Goal: Information Seeking & Learning: Learn about a topic

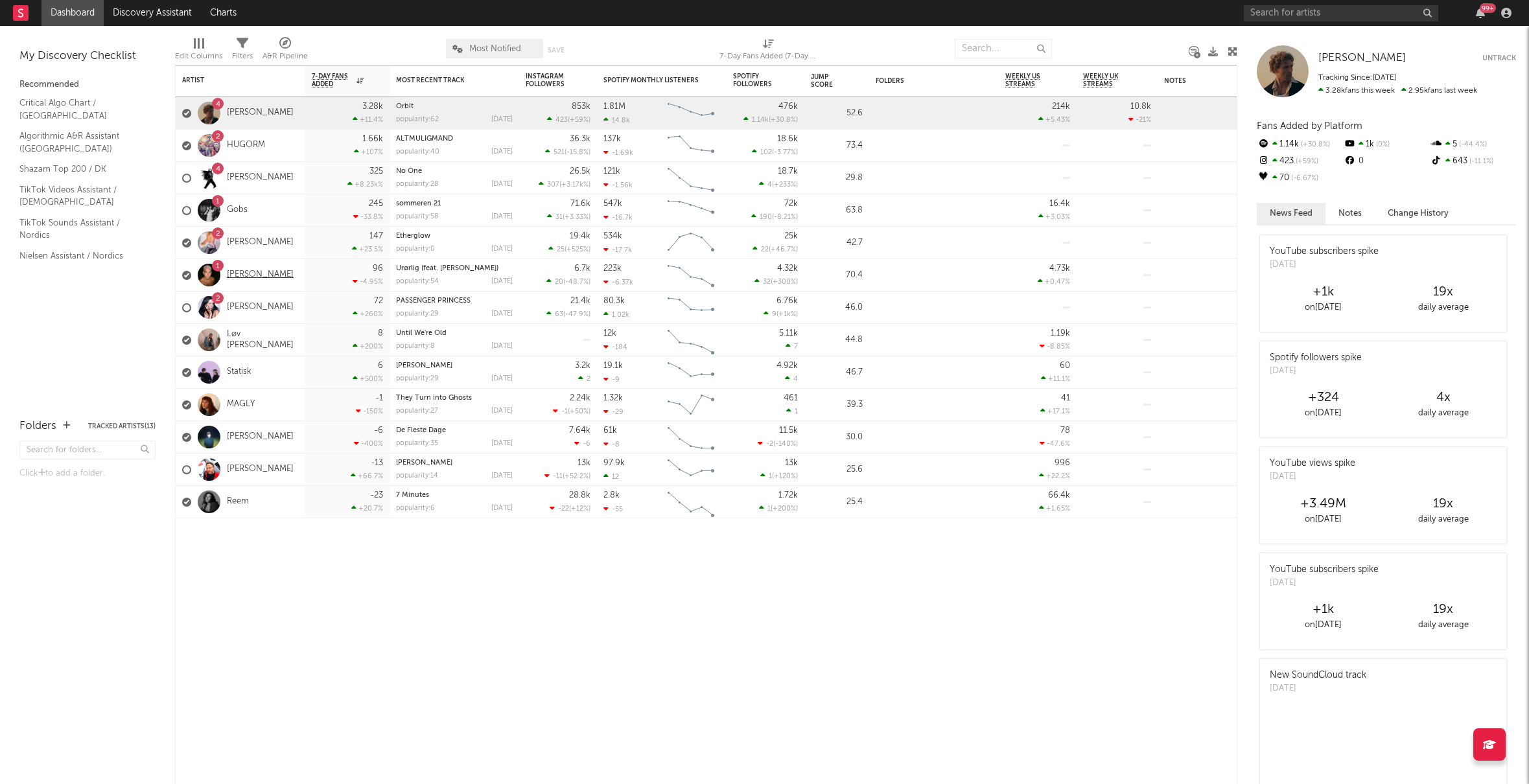
click at [254, 274] on link "[PERSON_NAME]" at bounding box center [260, 274] width 67 height 11
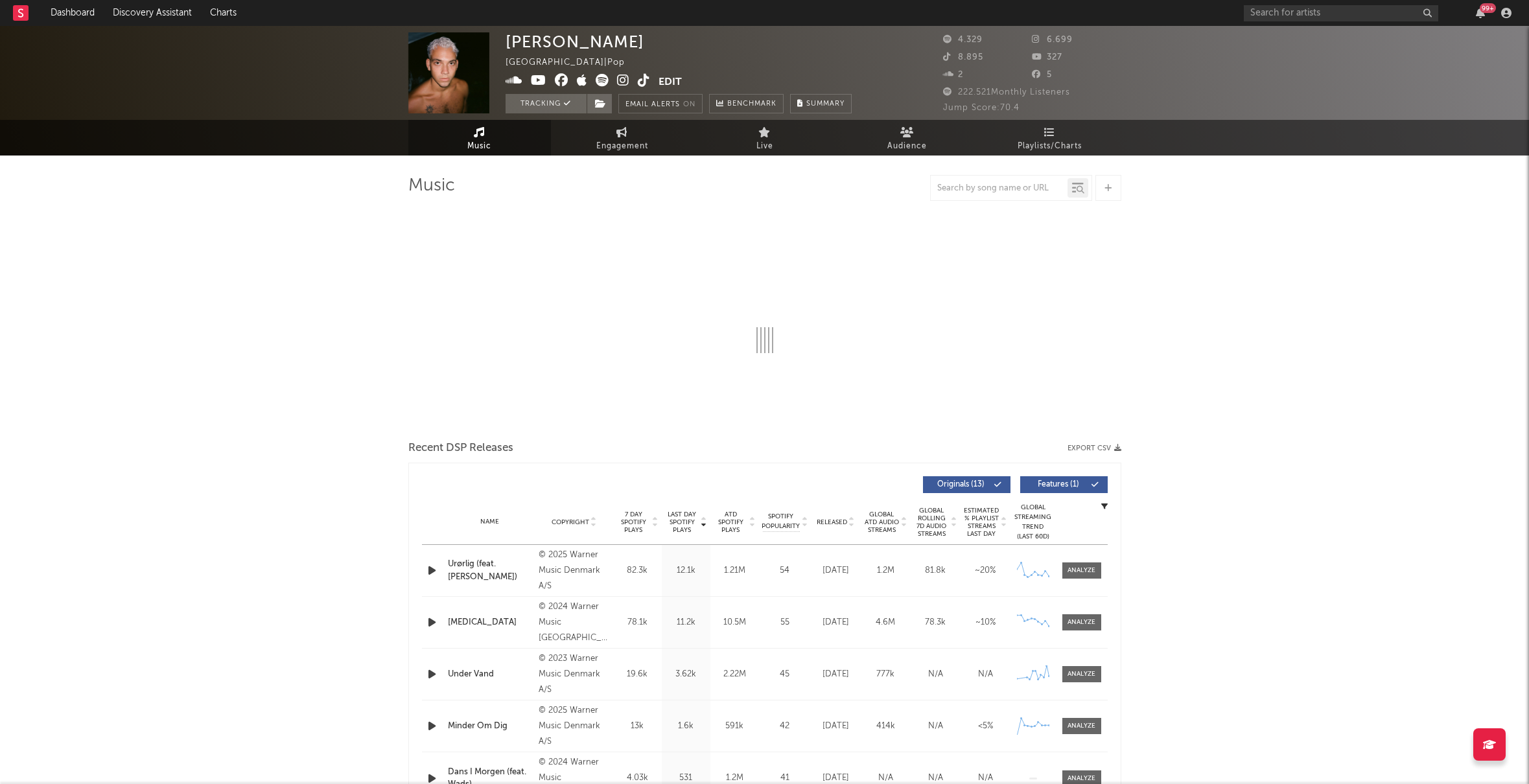
select select "6m"
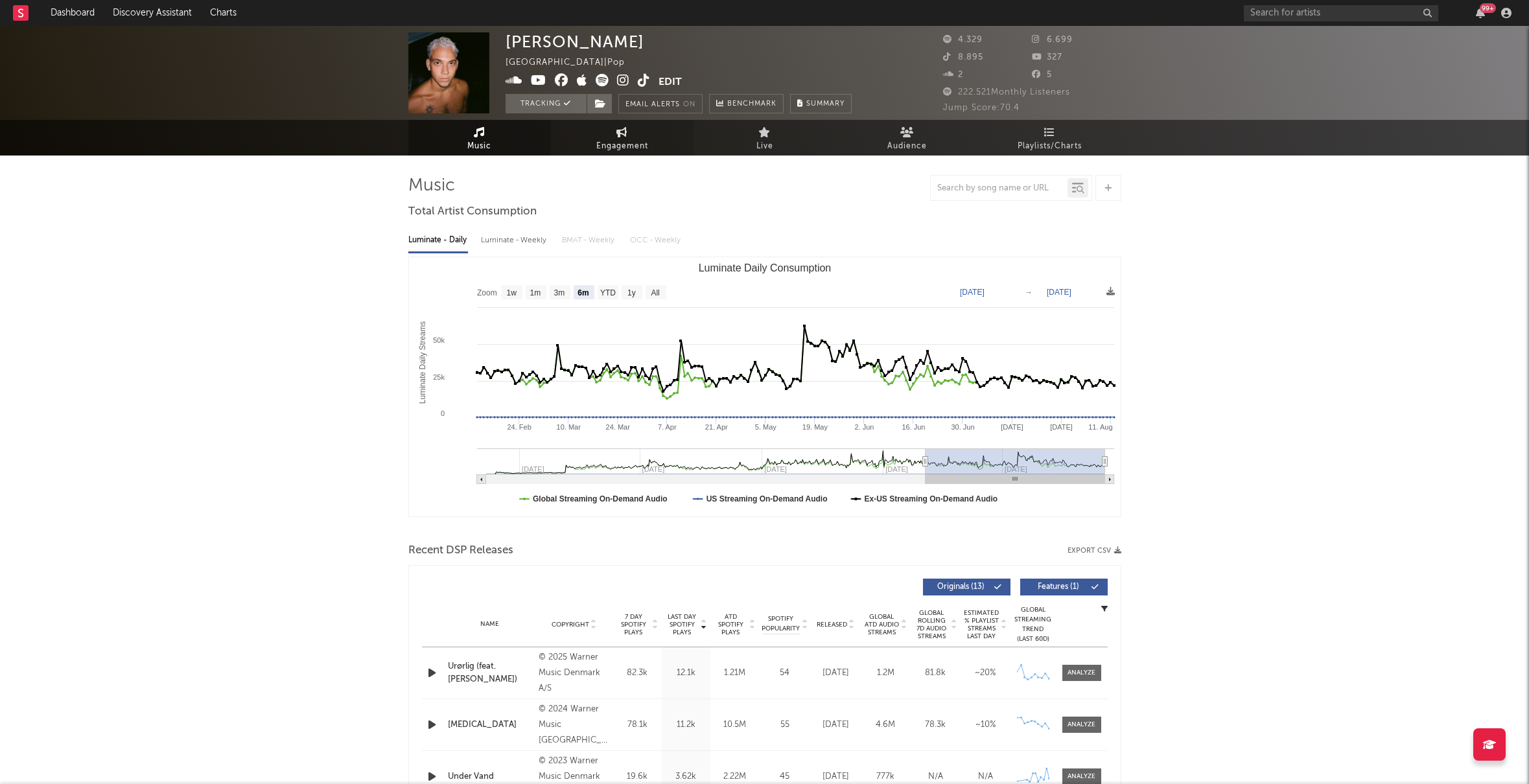
click at [629, 138] on span "Engagement" at bounding box center [622, 146] width 52 height 16
select select "1w"
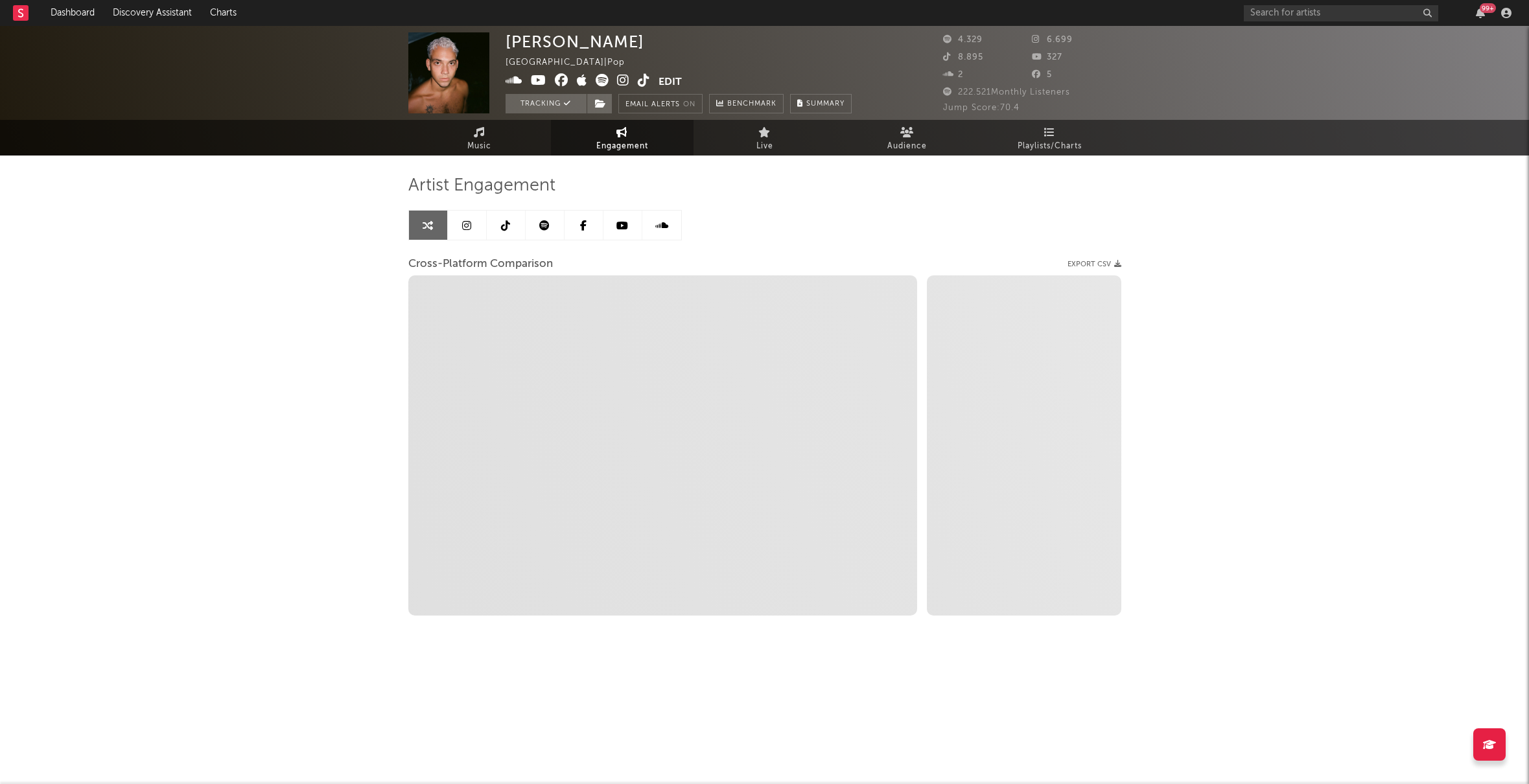
select select "1m"
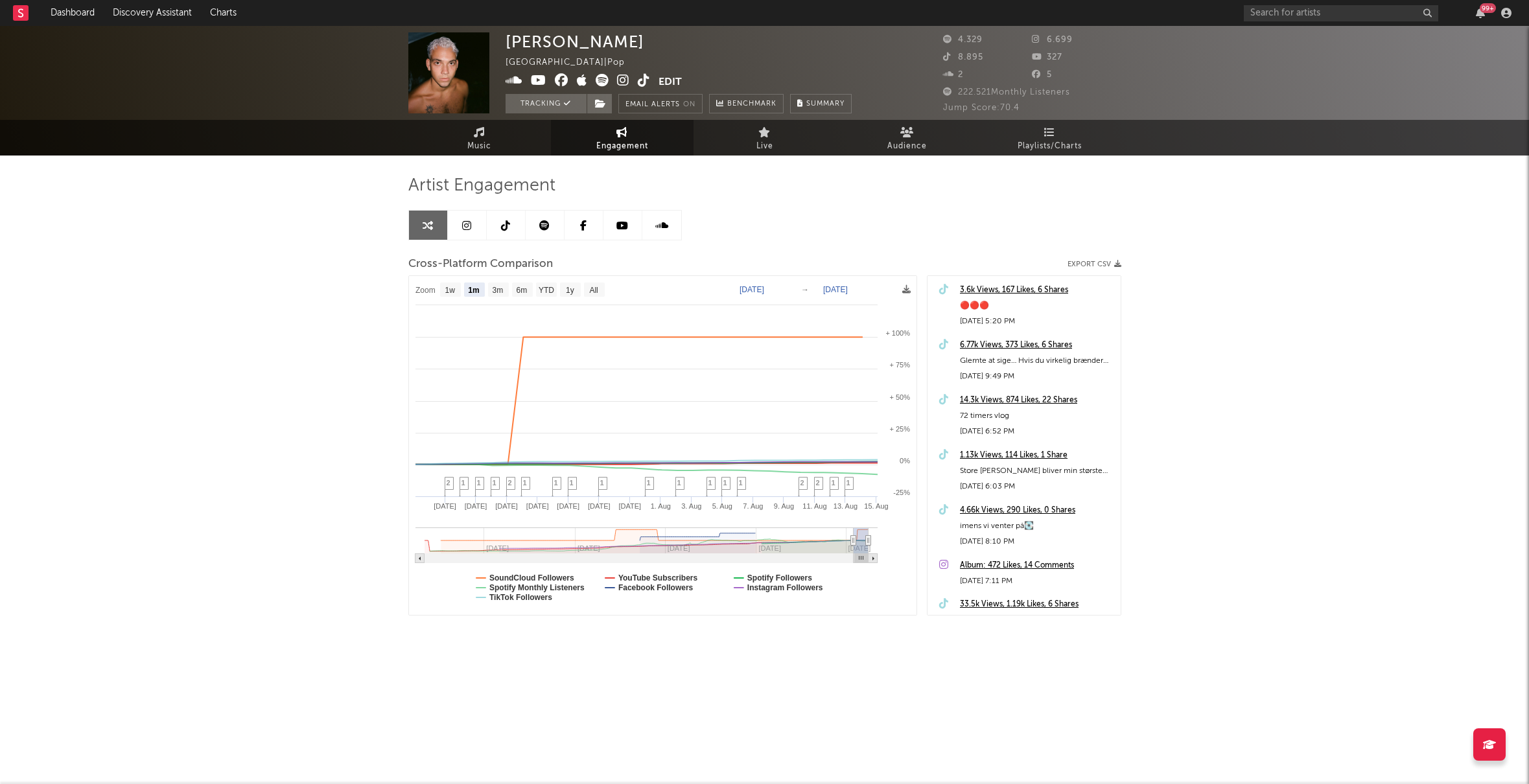
click at [540, 225] on icon at bounding box center [545, 225] width 10 height 10
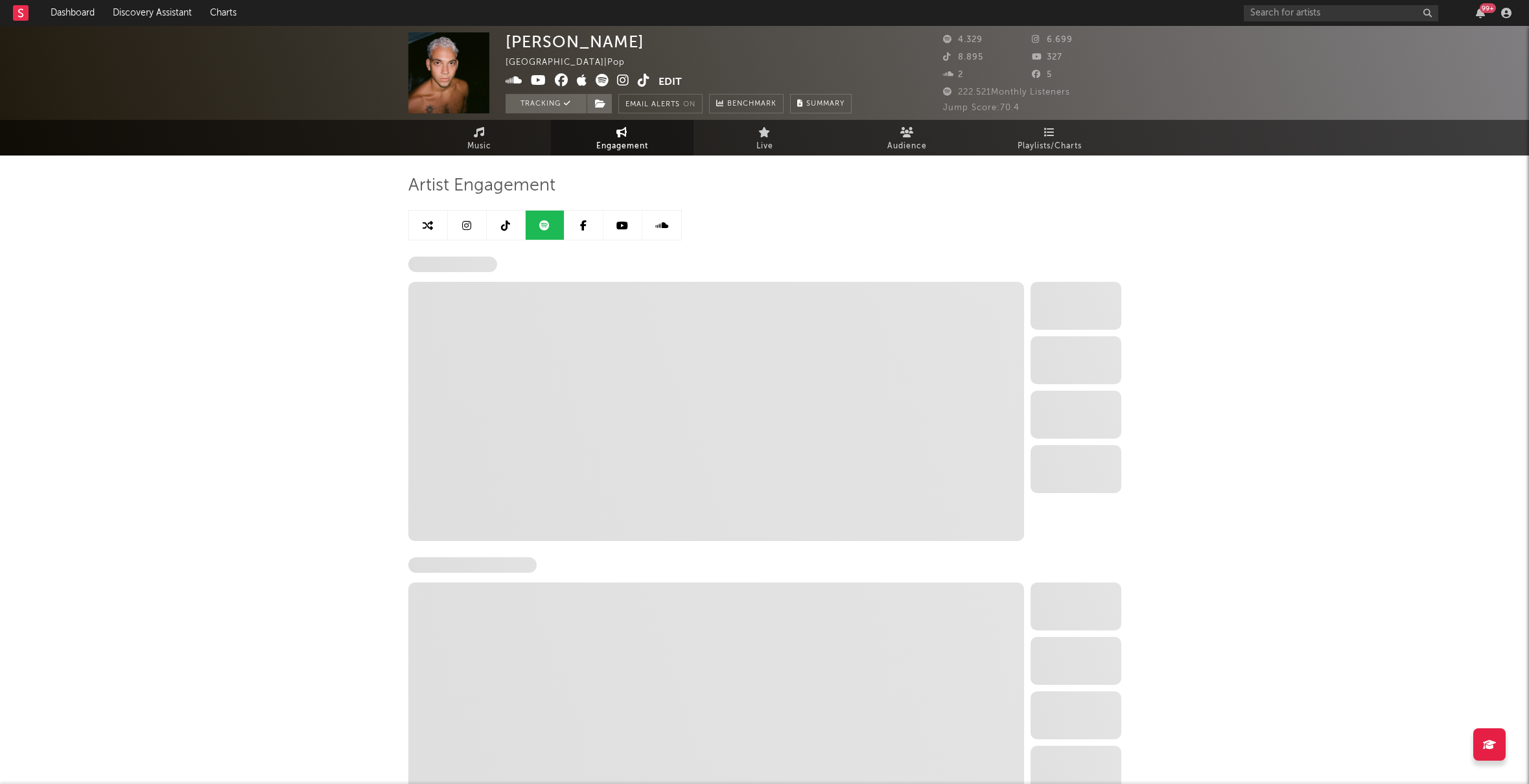
select select "6m"
select select "1w"
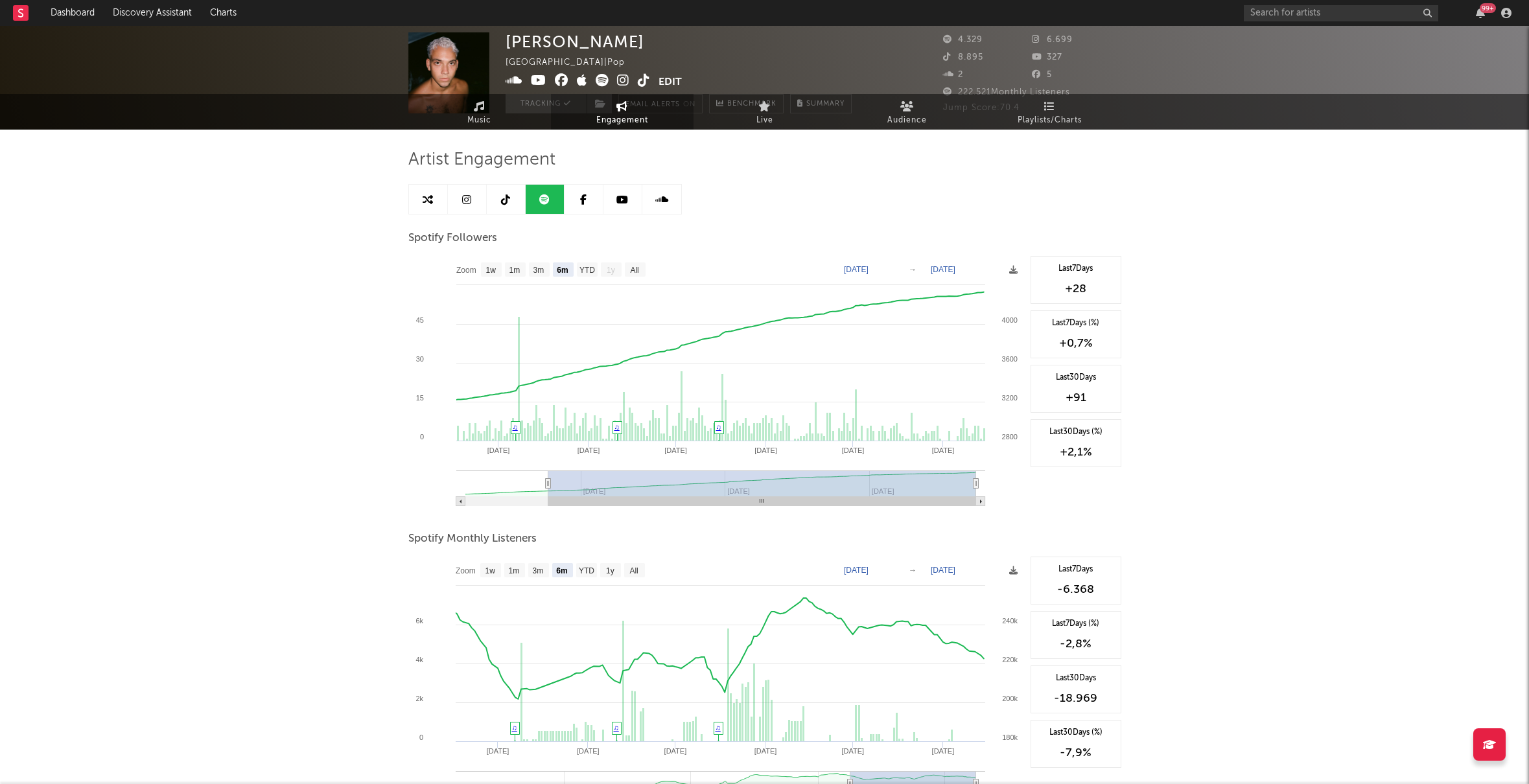
scroll to position [42, 0]
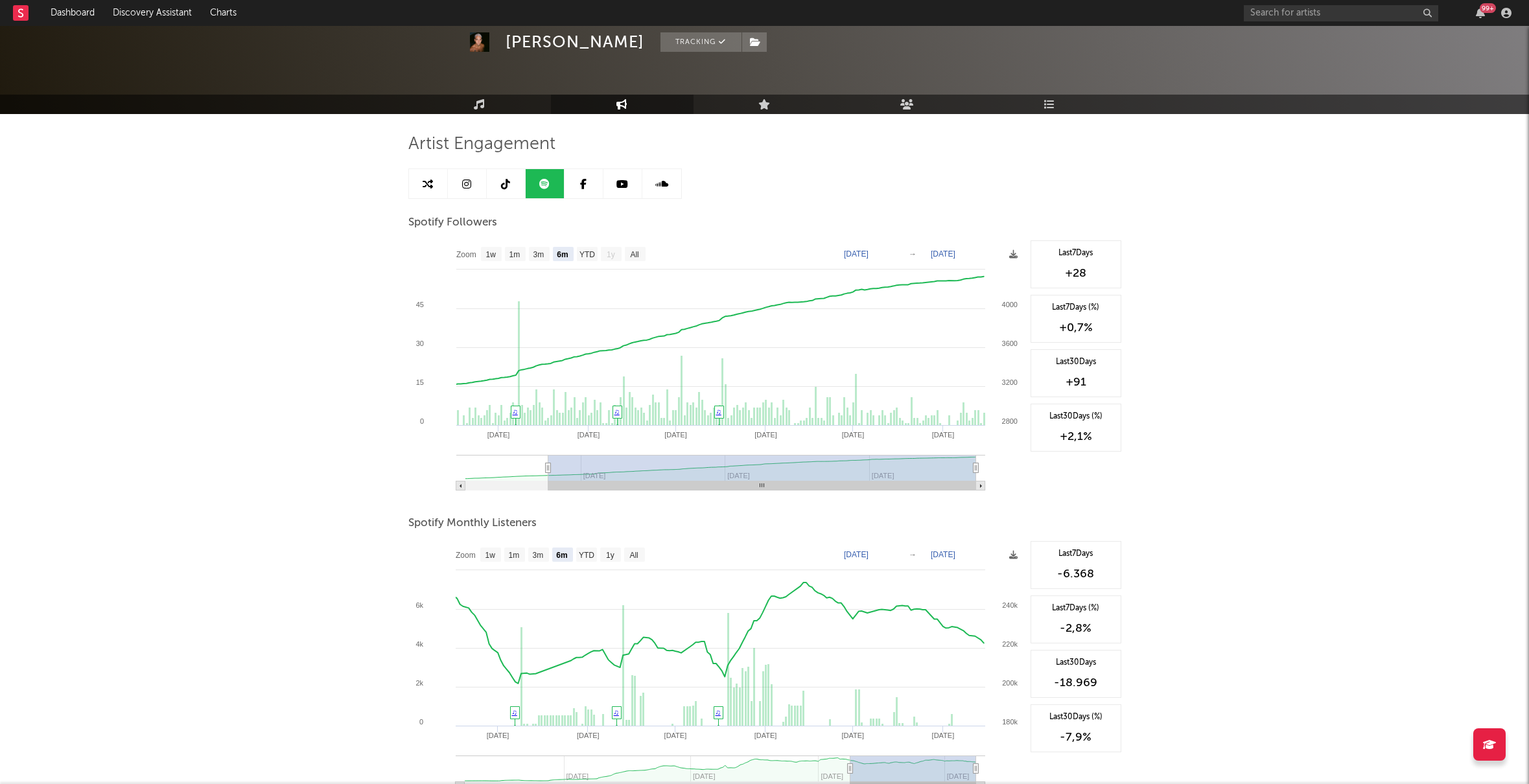
click at [503, 184] on icon at bounding box center [505, 183] width 9 height 10
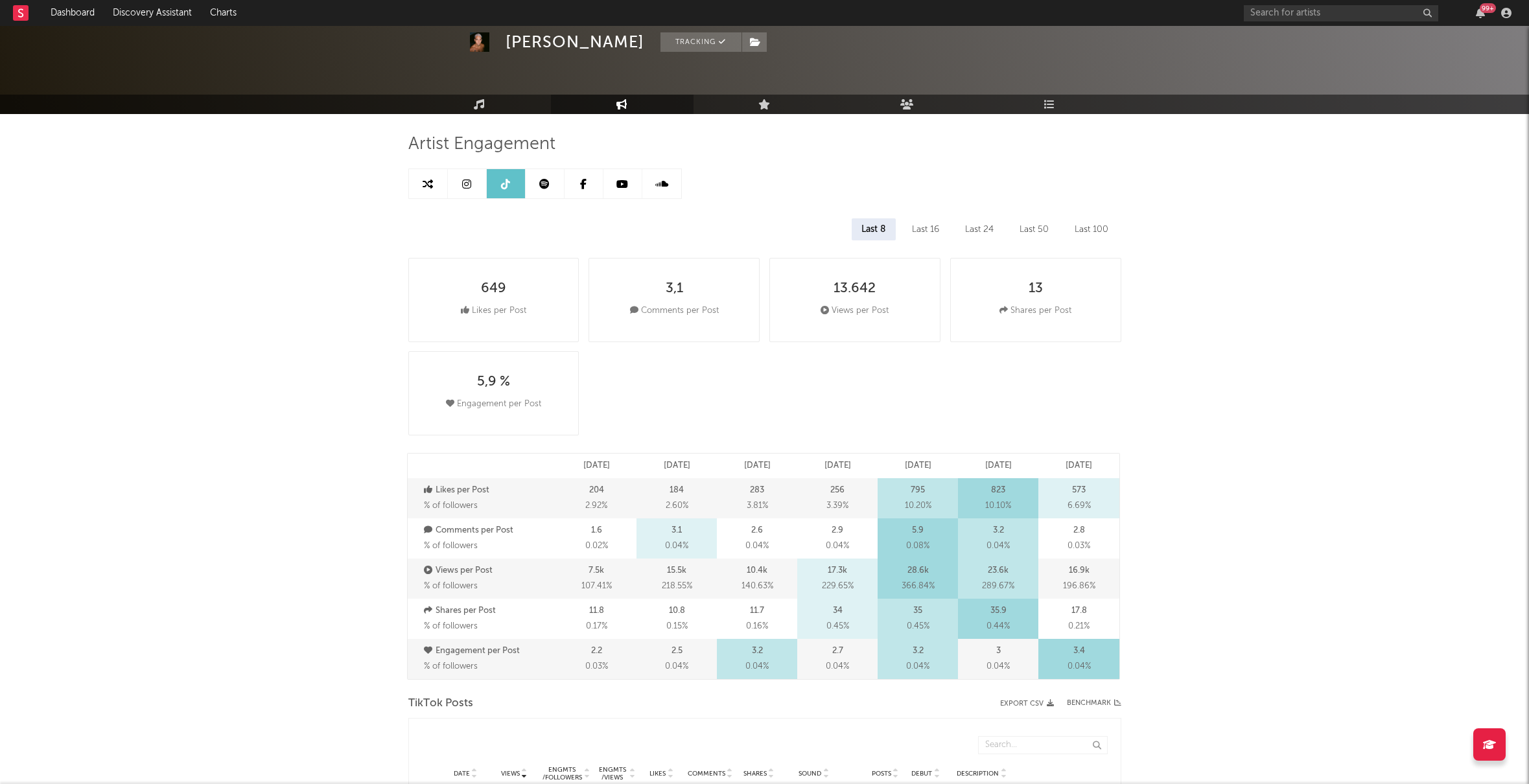
select select "6m"
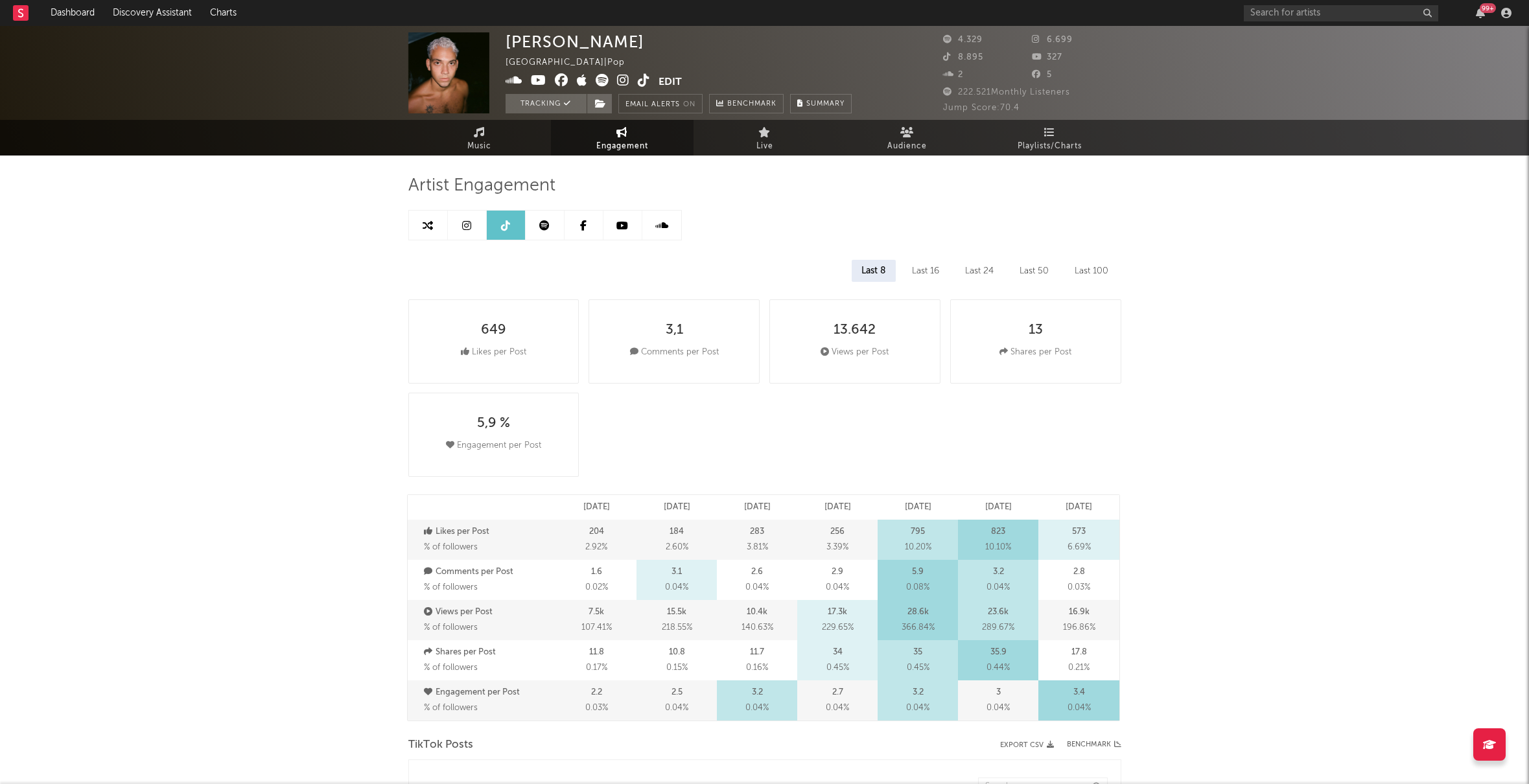
click at [470, 225] on icon at bounding box center [466, 225] width 9 height 10
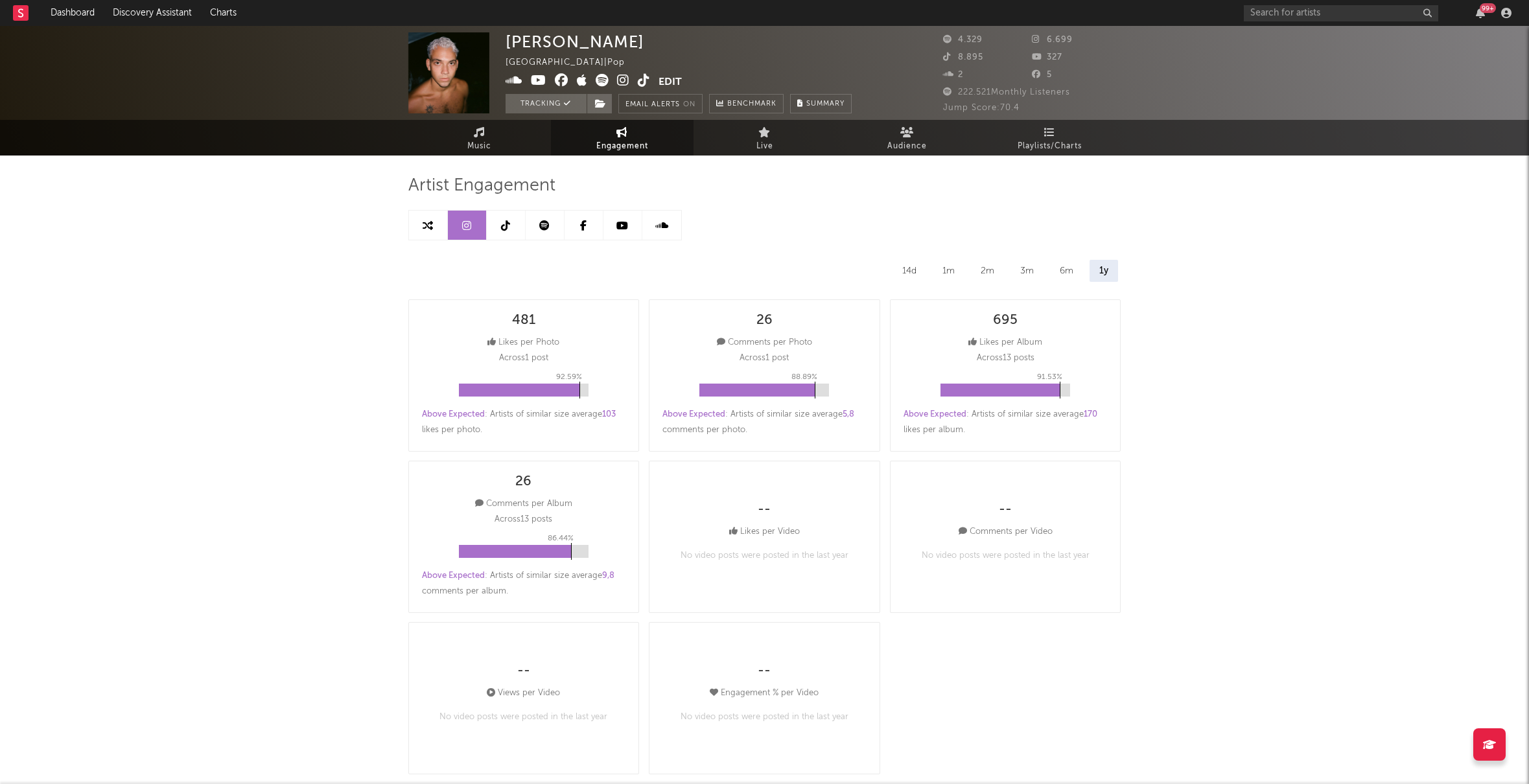
select select "6m"
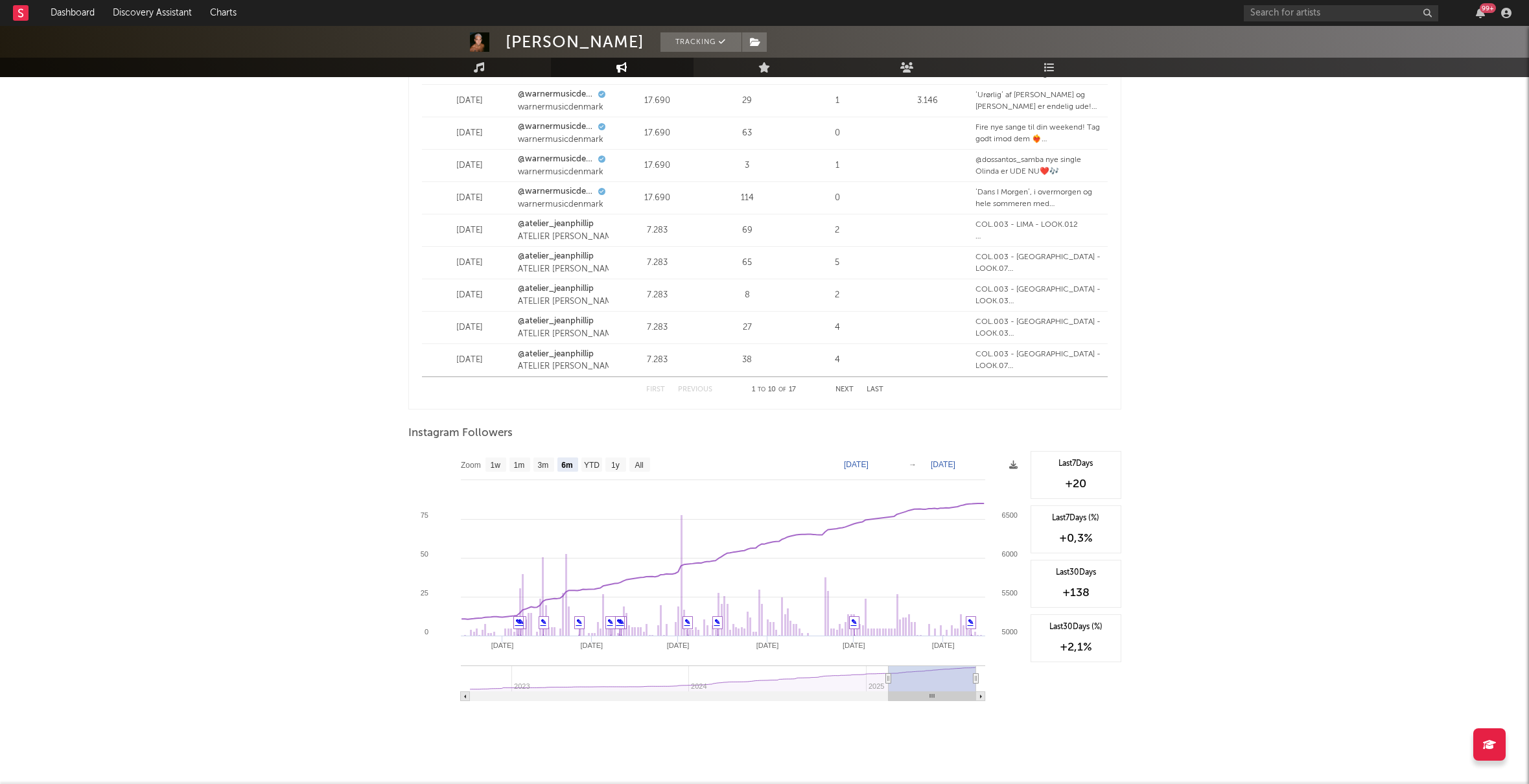
scroll to position [1676, 0]
